Goal: Task Accomplishment & Management: Use online tool/utility

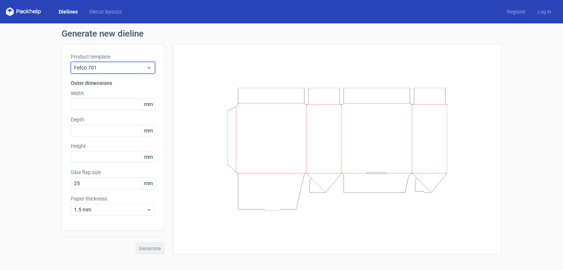
click at [146, 69] on icon at bounding box center [148, 68] width 5 height 6
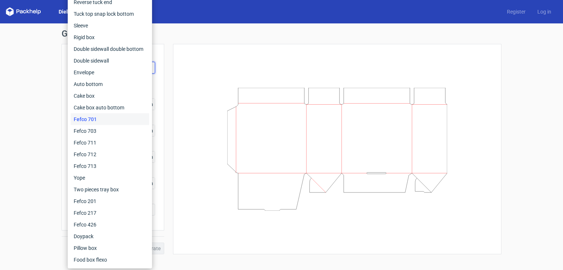
click at [47, 52] on div "Generate new dieline Product template Fefco 701 Outer dimensions Width mm Depth…" at bounding box center [281, 141] width 563 height 237
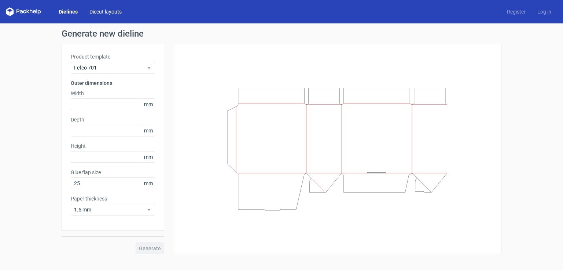
click at [100, 13] on link "Diecut layouts" at bounding box center [106, 11] width 44 height 7
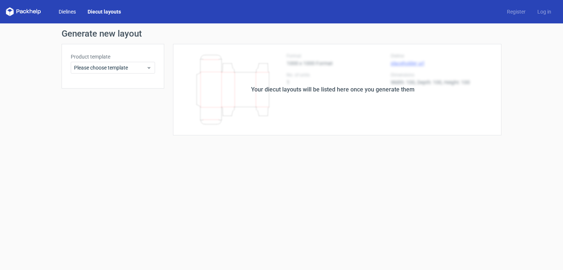
click at [73, 13] on link "Dielines" at bounding box center [67, 11] width 29 height 7
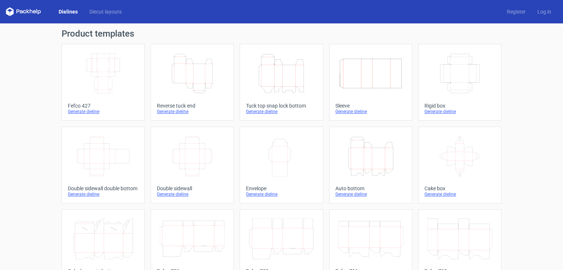
click at [206, 90] on icon "Height Depth Width" at bounding box center [192, 73] width 65 height 41
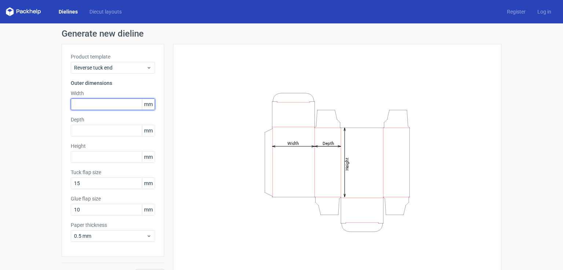
click at [103, 103] on input "text" at bounding box center [113, 105] width 84 height 12
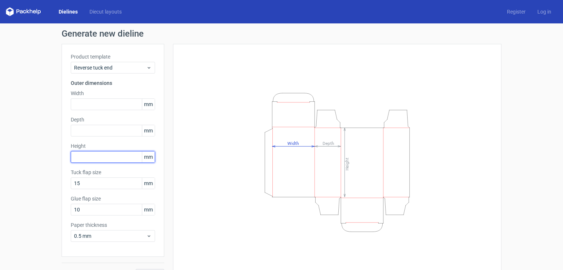
click at [112, 157] on input "text" at bounding box center [113, 157] width 84 height 12
type input "75"
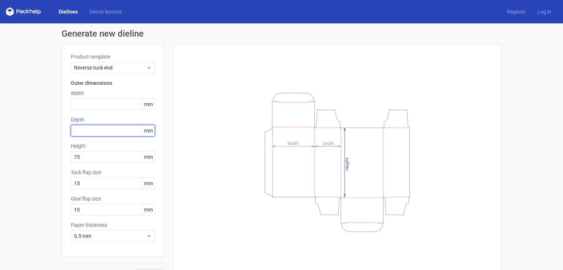
click at [99, 132] on input "text" at bounding box center [113, 131] width 84 height 12
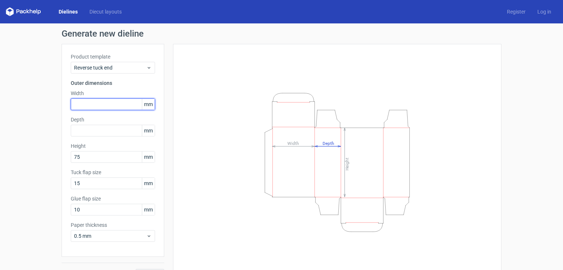
click at [113, 106] on input "text" at bounding box center [113, 105] width 84 height 12
type input "40"
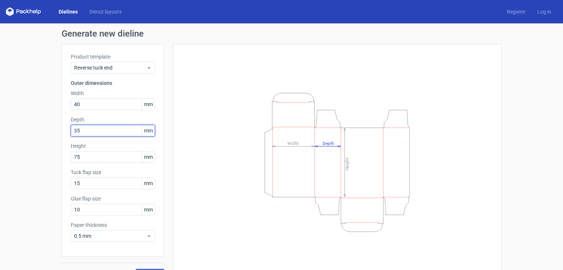
type input "35"
click at [136, 269] on button "Generate" at bounding box center [150, 275] width 29 height 12
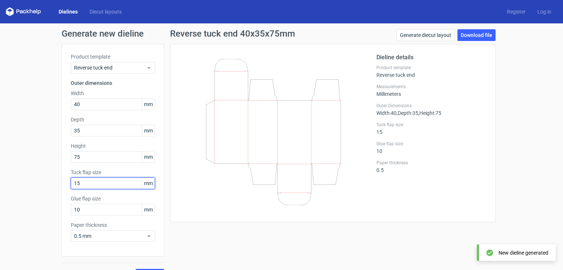
click at [91, 183] on input "15" at bounding box center [113, 184] width 84 height 12
type input "13"
click at [37, 173] on div "Generate new dieline Product template Reverse tuck end Outer dimensions Width 4…" at bounding box center [281, 155] width 563 height 264
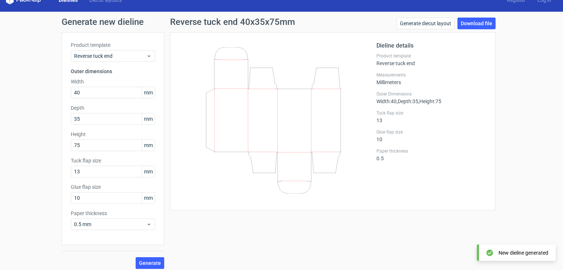
scroll to position [16, 0]
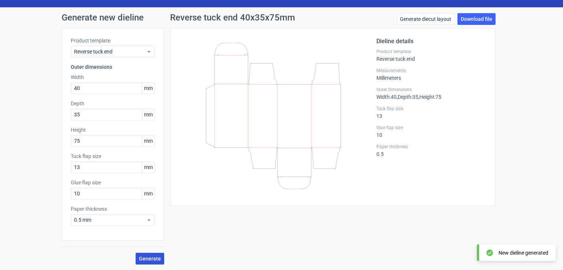
click at [148, 257] on span "Generate" at bounding box center [150, 259] width 22 height 5
click at [152, 259] on span "Generate" at bounding box center [150, 259] width 22 height 5
click at [475, 18] on link "Download file" at bounding box center [476, 19] width 38 height 12
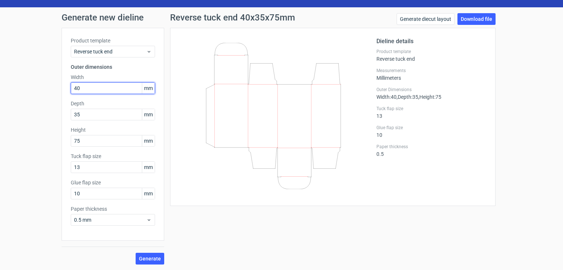
drag, startPoint x: 98, startPoint y: 89, endPoint x: 37, endPoint y: 103, distance: 62.7
click at [37, 103] on div "Generate new dieline Product template Reverse tuck end Outer dimensions Width 4…" at bounding box center [281, 139] width 563 height 264
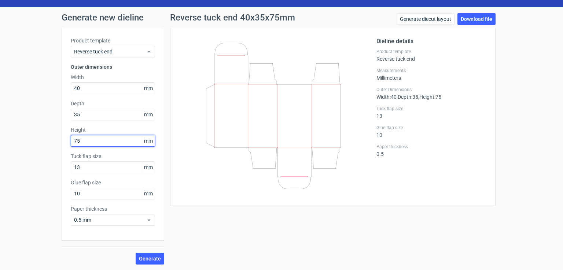
click at [52, 149] on div "Generate new dieline Product template Reverse tuck end Outer dimensions Width 4…" at bounding box center [281, 139] width 563 height 264
type input "78"
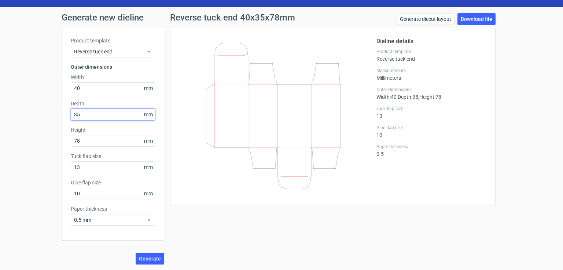
drag, startPoint x: 71, startPoint y: 118, endPoint x: 56, endPoint y: 123, distance: 16.3
click at [56, 123] on div "Generate new dieline Product template Reverse tuck end Outer dimensions Width 4…" at bounding box center [281, 139] width 563 height 264
type input "26"
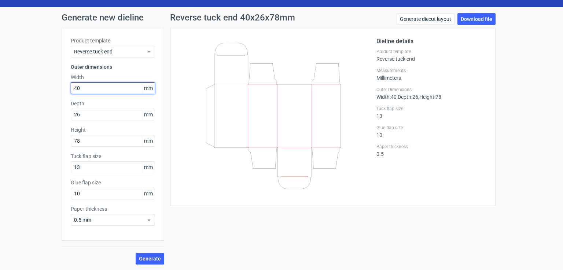
click at [48, 98] on div "Generate new dieline Product template Reverse tuck end Outer dimensions Width 4…" at bounding box center [281, 139] width 563 height 264
type input "70"
click at [150, 259] on span "Generate" at bounding box center [150, 259] width 22 height 5
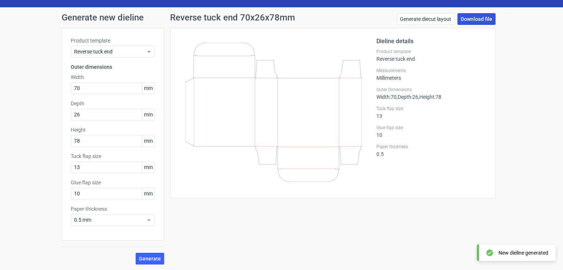
click at [474, 19] on link "Download file" at bounding box center [476, 19] width 38 height 12
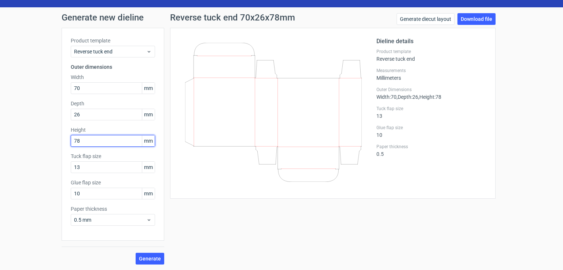
drag, startPoint x: 73, startPoint y: 145, endPoint x: 61, endPoint y: 151, distance: 13.3
click at [62, 151] on div "Product template Reverse tuck end Outer dimensions Width 70 mm Depth 26 mm Heig…" at bounding box center [113, 134] width 103 height 213
type input "102"
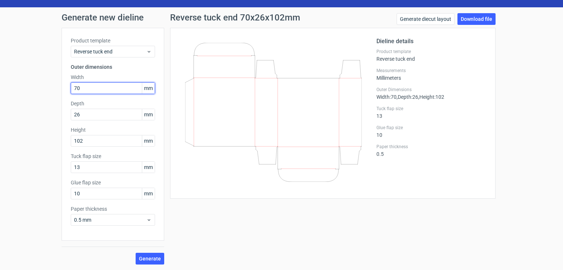
drag, startPoint x: 84, startPoint y: 88, endPoint x: 68, endPoint y: 91, distance: 15.6
click at [71, 91] on input "70" at bounding box center [113, 88] width 84 height 12
type input "95"
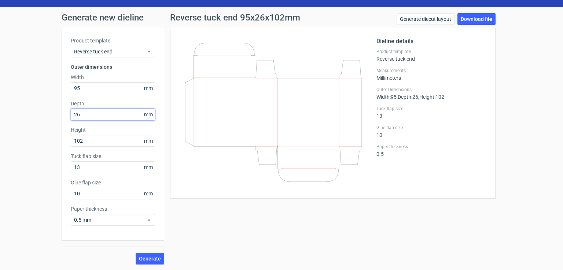
click at [84, 117] on input "26" at bounding box center [113, 115] width 84 height 12
drag, startPoint x: 85, startPoint y: 118, endPoint x: 48, endPoint y: 123, distance: 36.6
click at [48, 123] on div "Generate new dieline Product template Reverse tuck end Outer dimensions Width 9…" at bounding box center [281, 139] width 563 height 264
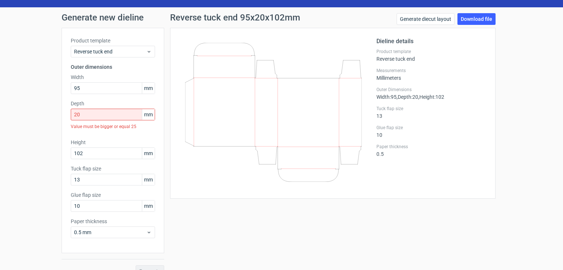
click at [150, 260] on div "Generate" at bounding box center [113, 266] width 103 height 24
click at [86, 116] on input "20" at bounding box center [113, 115] width 84 height 12
drag, startPoint x: 86, startPoint y: 116, endPoint x: 50, endPoint y: 120, distance: 36.5
click at [50, 120] on div "Generate new dieline Product template Reverse tuck end Outer dimensions Width 9…" at bounding box center [281, 145] width 563 height 276
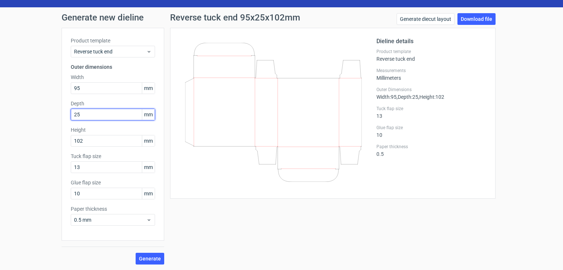
type input "25"
click at [136, 253] on button "Generate" at bounding box center [150, 259] width 29 height 12
